Goal: Task Accomplishment & Management: Use online tool/utility

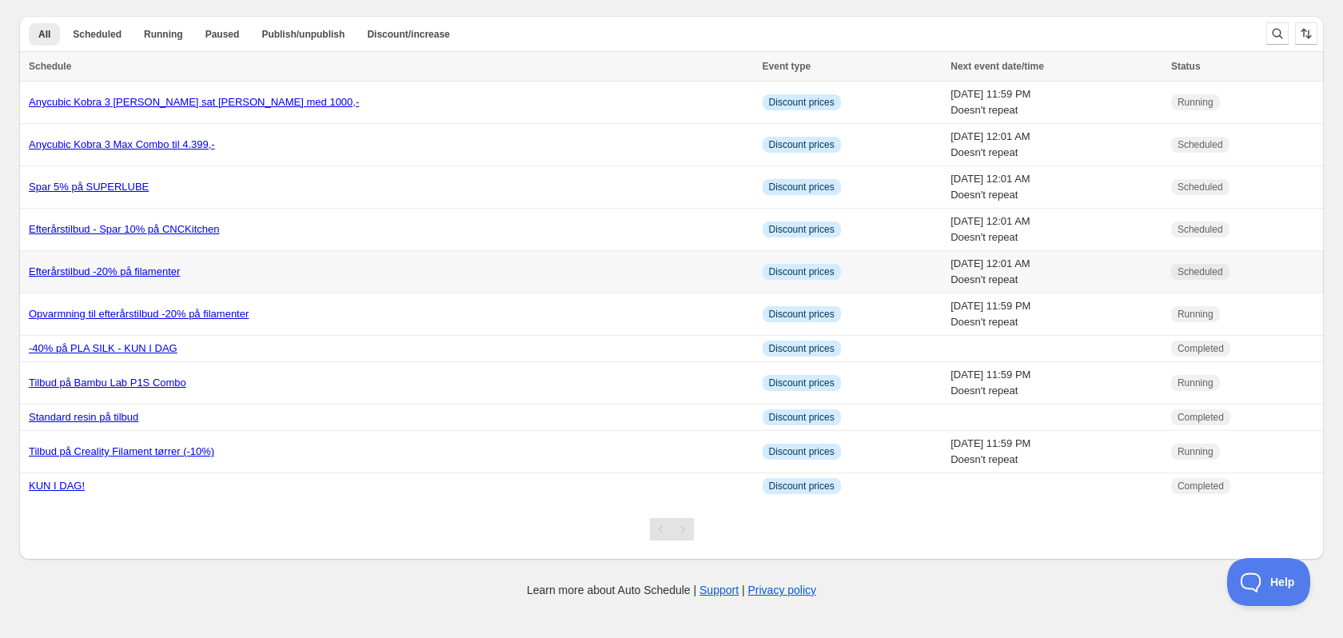
click at [94, 270] on link "Efterårstilbud -20% på filamenter" at bounding box center [104, 271] width 151 height 12
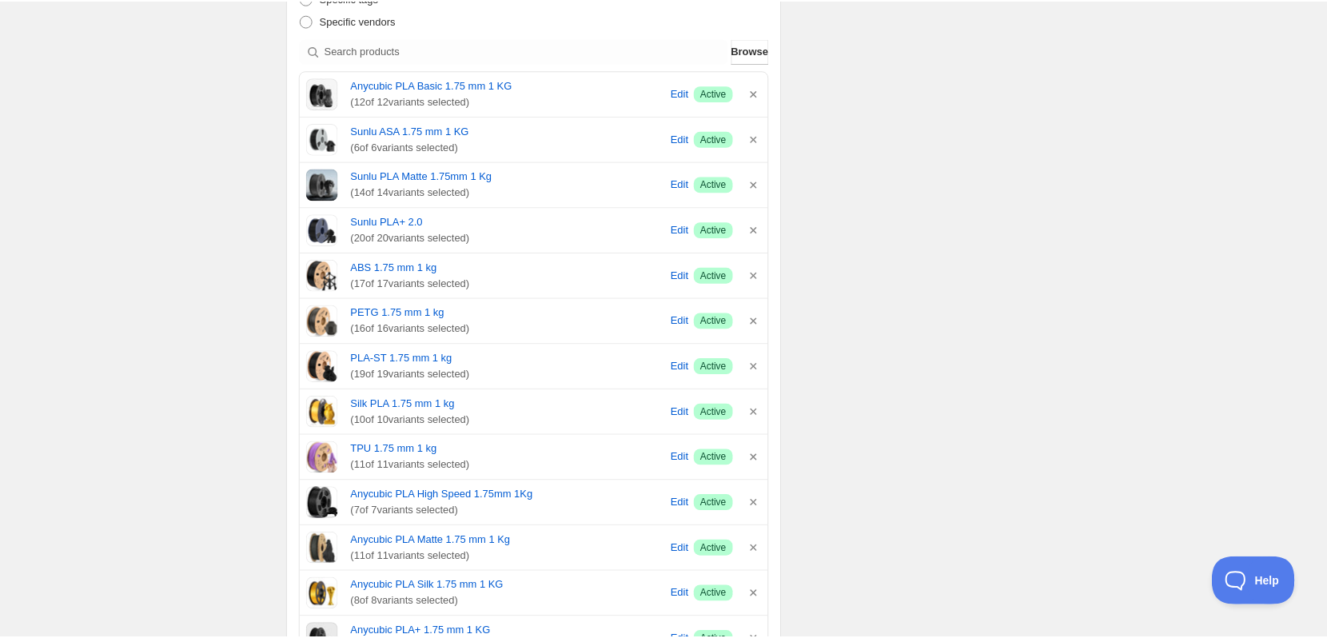
scroll to position [639, 0]
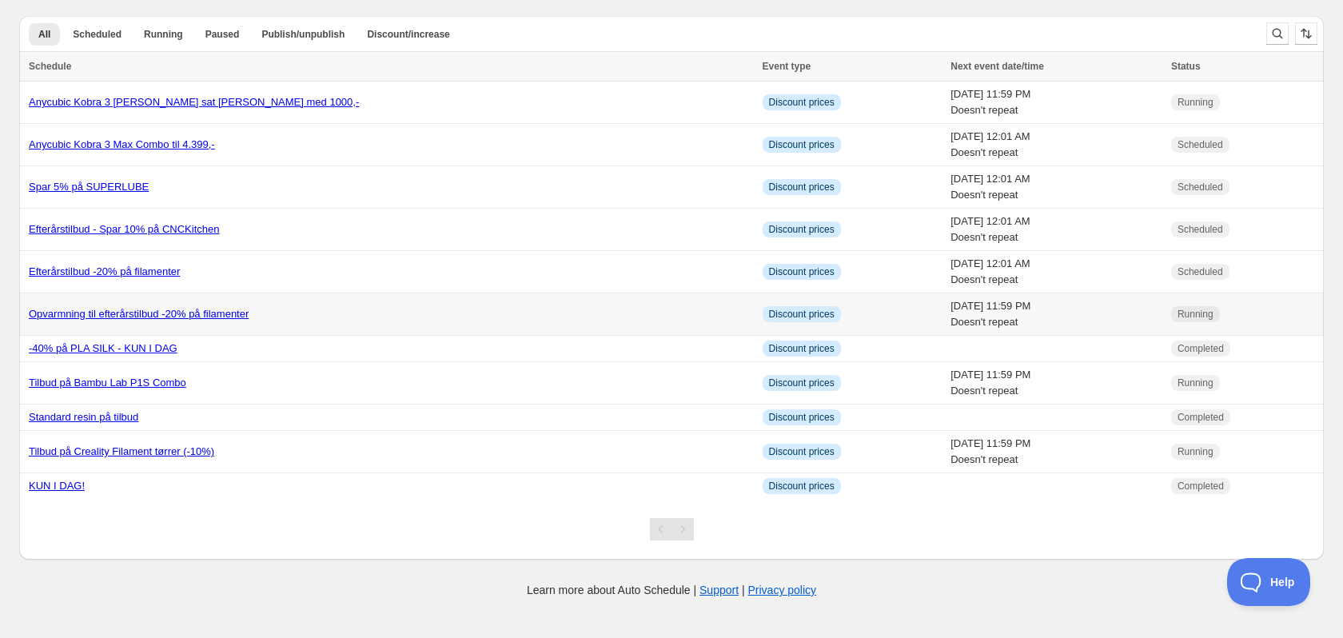
click at [132, 315] on link "Opvarmning til efterårstilbud -20% på filamenter" at bounding box center [139, 314] width 220 height 12
